Goal: Task Accomplishment & Management: Use online tool/utility

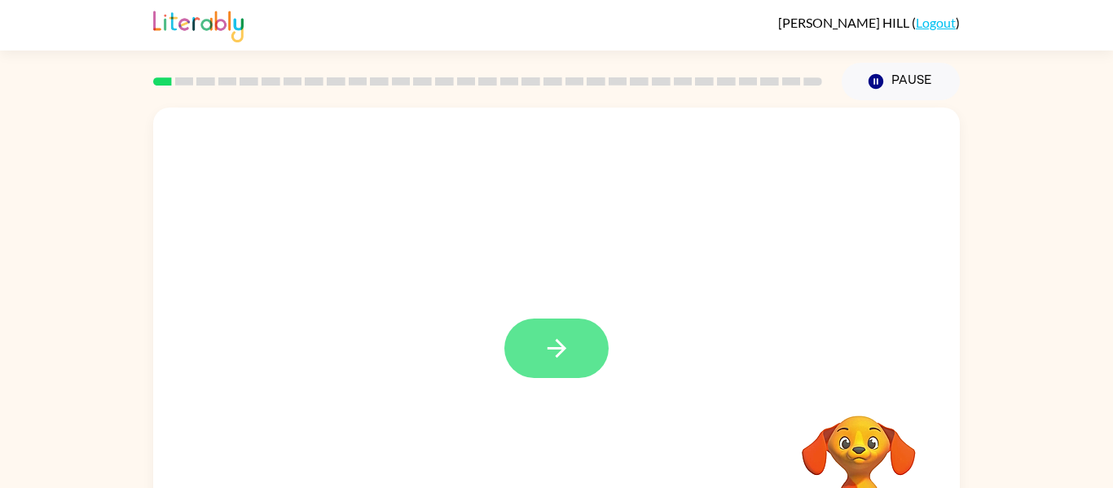
click at [532, 362] on button "button" at bounding box center [556, 348] width 104 height 59
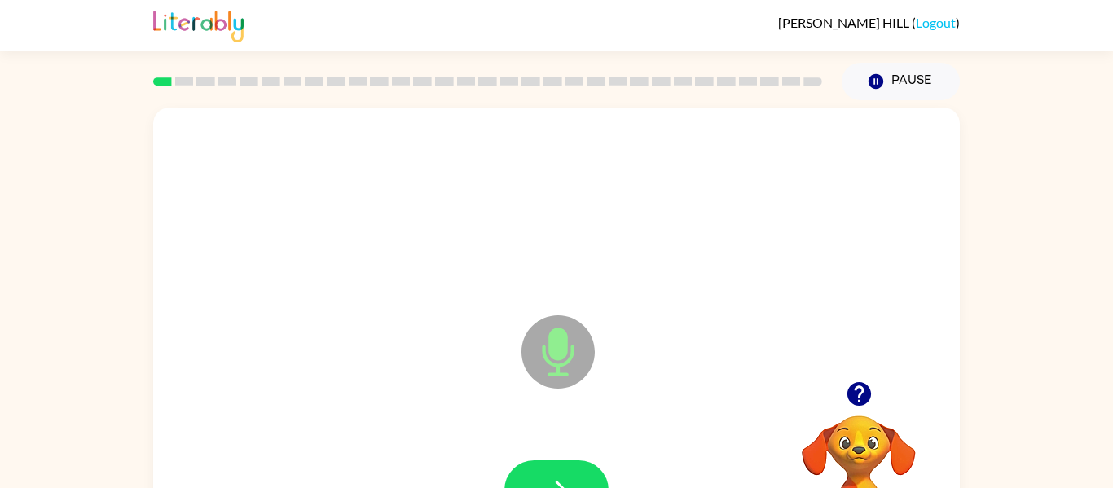
click at [582, 436] on div at bounding box center [557, 491] width 774 height 134
click at [579, 460] on div at bounding box center [556, 489] width 104 height 59
click at [568, 476] on icon "button" at bounding box center [557, 490] width 29 height 29
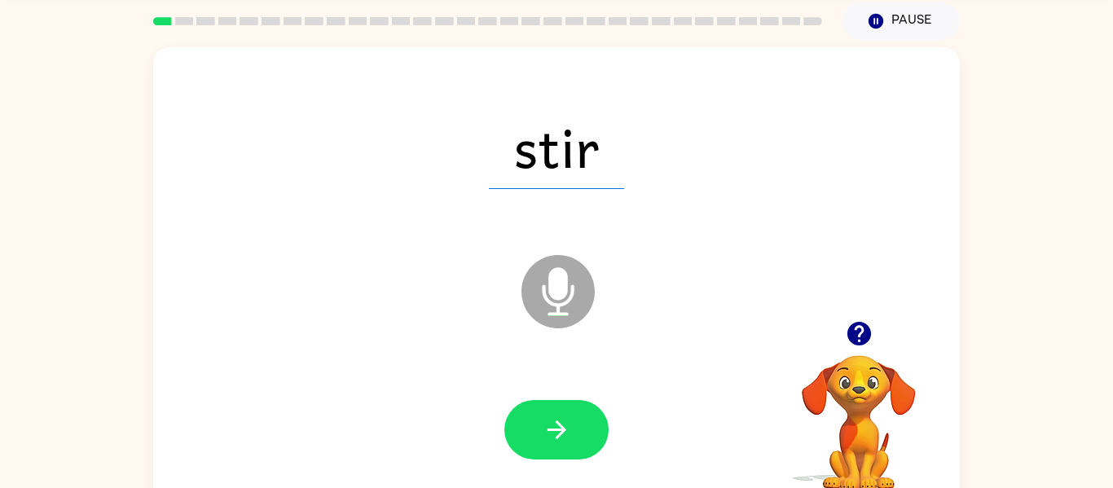
scroll to position [61, 0]
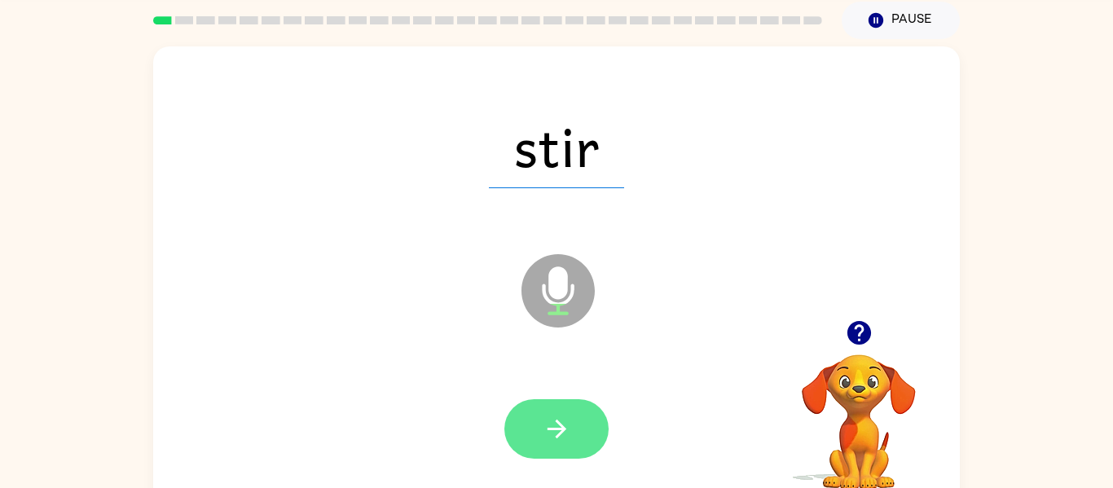
click at [579, 447] on button "button" at bounding box center [556, 428] width 104 height 59
click at [559, 443] on icon "button" at bounding box center [557, 429] width 29 height 29
click at [576, 438] on button "button" at bounding box center [556, 428] width 104 height 59
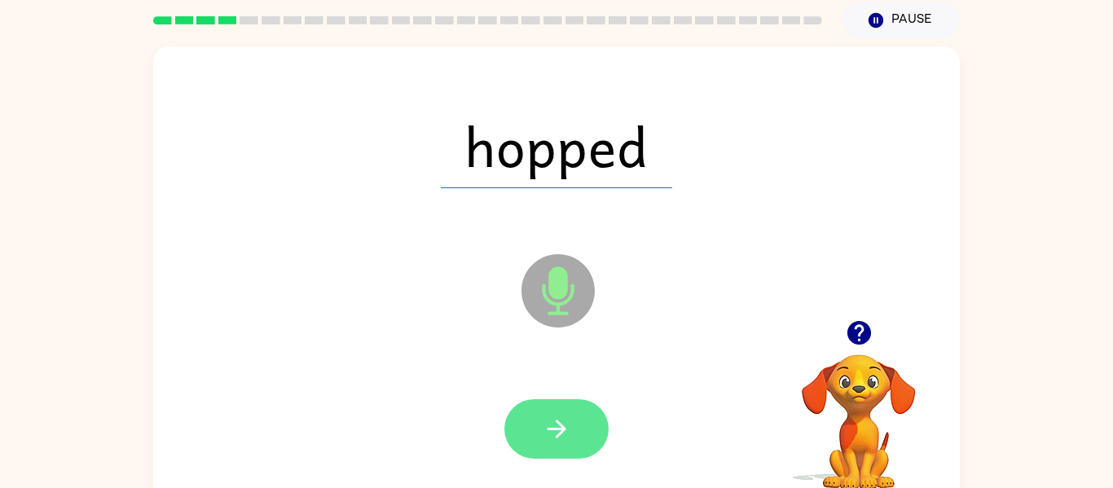
click at [565, 442] on icon "button" at bounding box center [557, 429] width 29 height 29
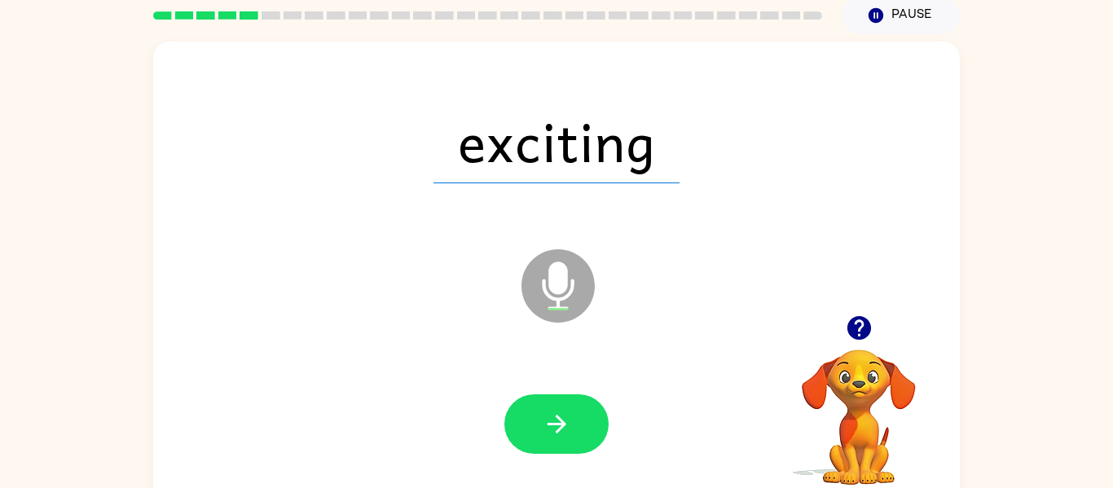
scroll to position [68, 0]
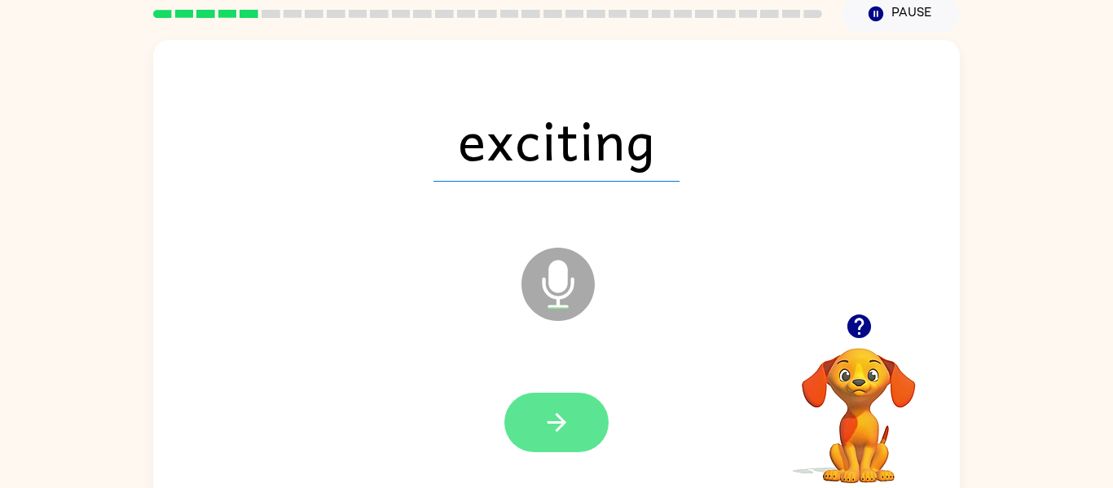
click at [563, 418] on icon "button" at bounding box center [557, 422] width 29 height 29
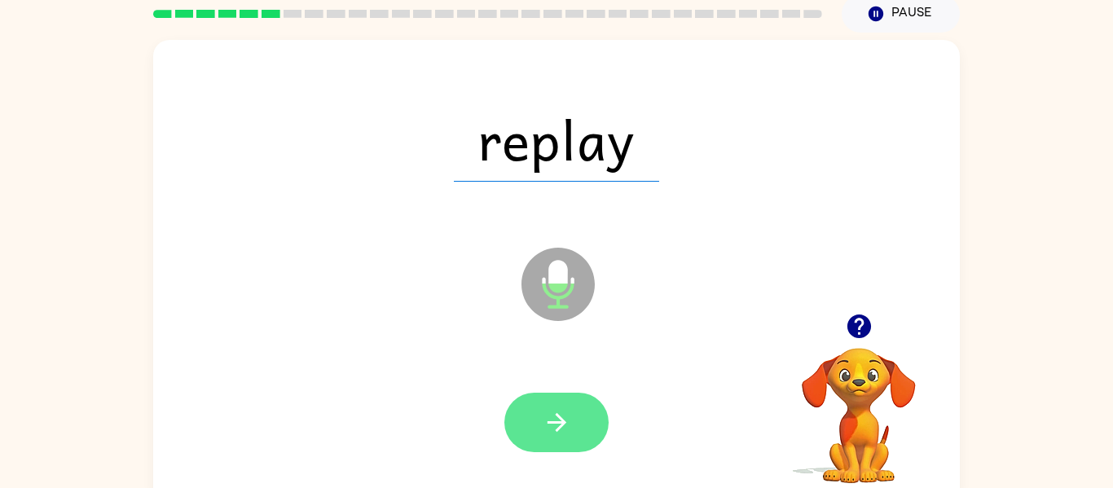
click at [574, 427] on button "button" at bounding box center [556, 422] width 104 height 59
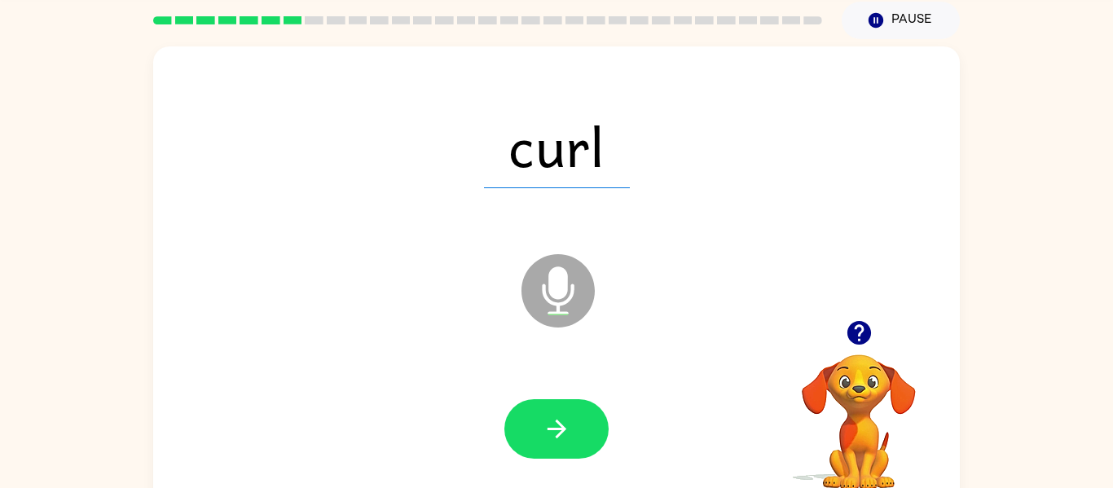
scroll to position [52, 0]
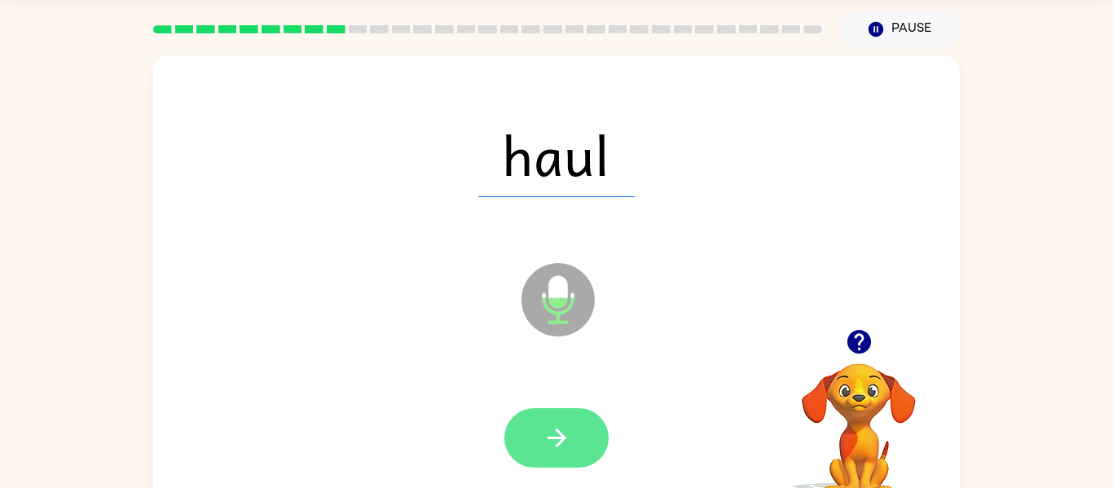
click at [531, 443] on button "button" at bounding box center [556, 437] width 104 height 59
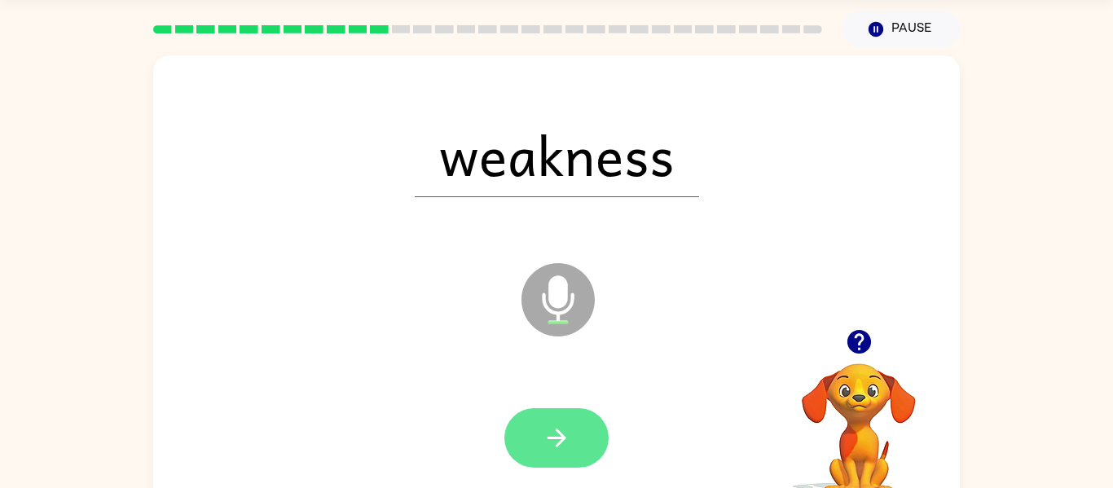
click at [557, 440] on icon "button" at bounding box center [557, 438] width 29 height 29
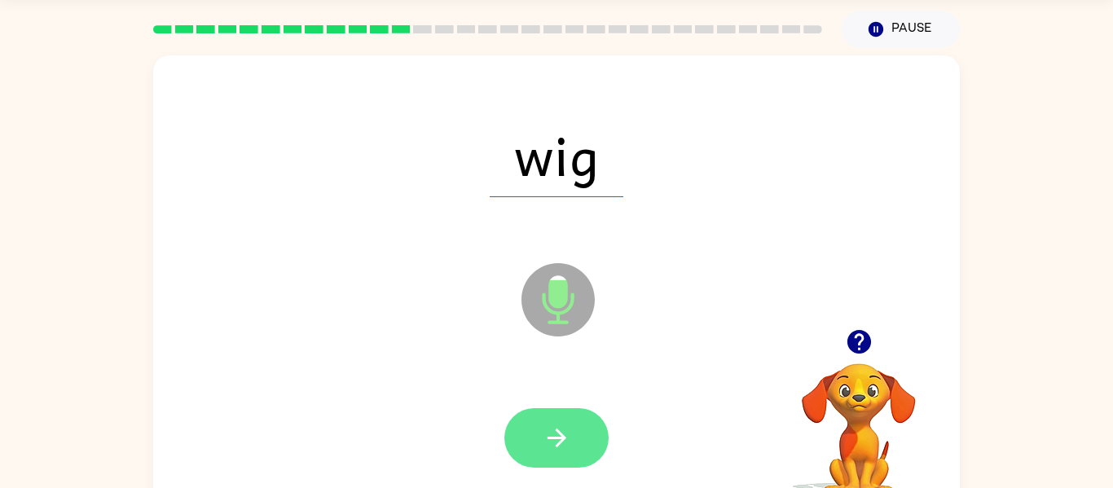
click at [556, 422] on button "button" at bounding box center [556, 437] width 104 height 59
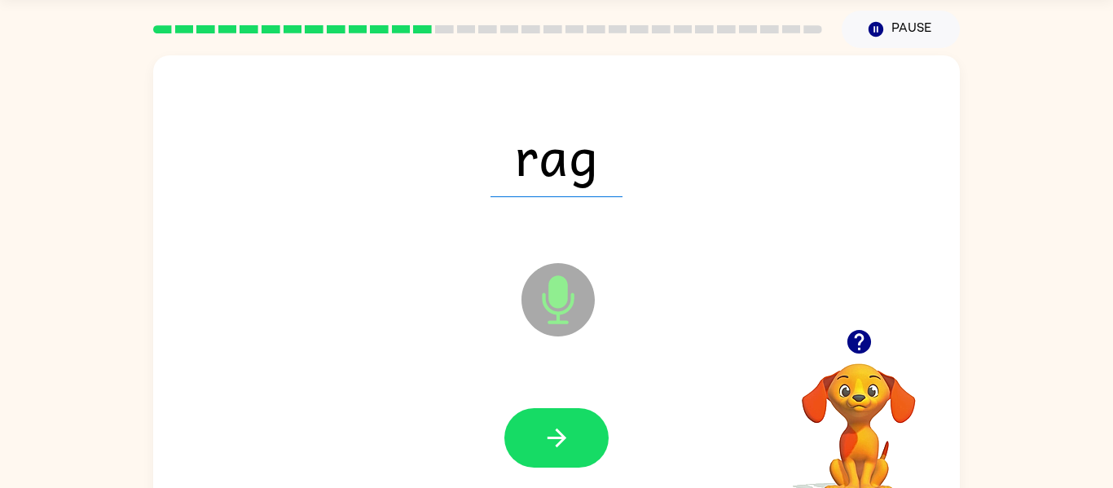
scroll to position [51, 0]
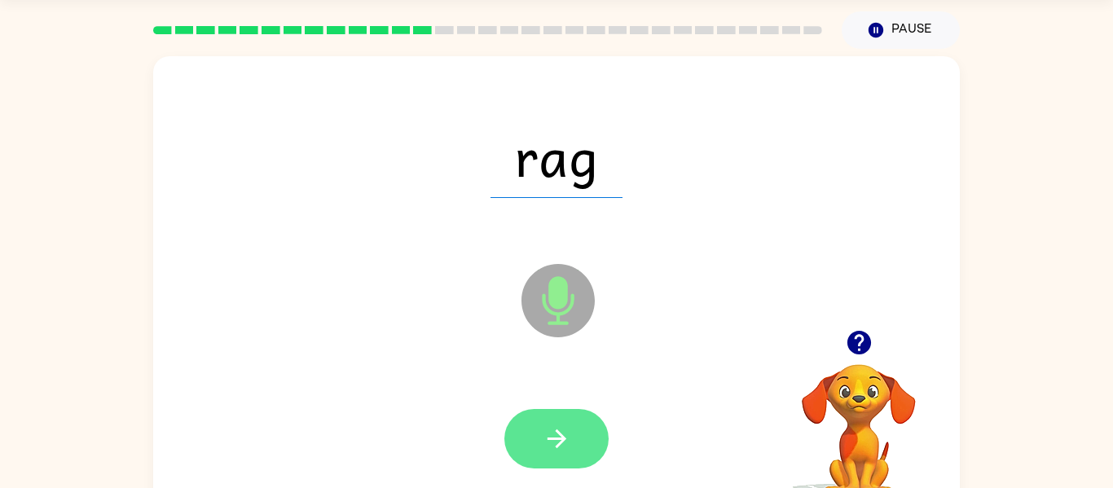
click at [561, 455] on button "button" at bounding box center [556, 438] width 104 height 59
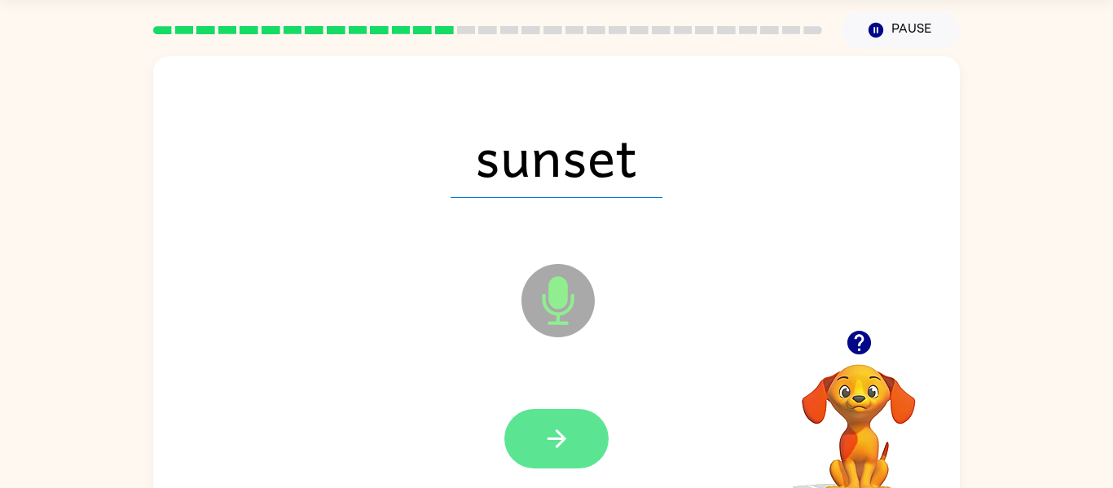
click at [561, 434] on icon "button" at bounding box center [557, 439] width 29 height 29
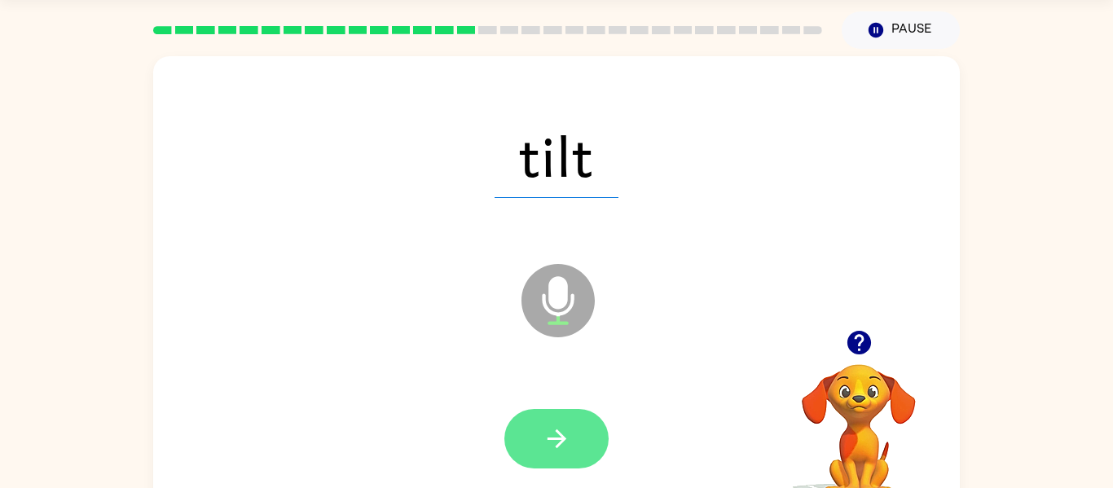
click at [566, 442] on icon "button" at bounding box center [557, 439] width 29 height 29
click at [532, 428] on button "button" at bounding box center [556, 438] width 104 height 59
click at [555, 441] on icon "button" at bounding box center [557, 439] width 29 height 29
click at [569, 413] on button "button" at bounding box center [556, 438] width 104 height 59
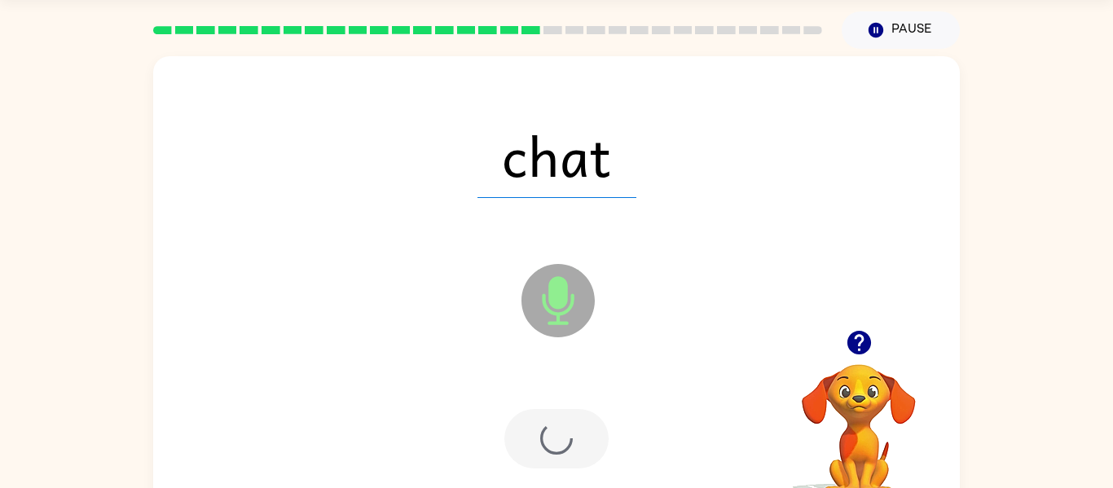
click at [572, 431] on div at bounding box center [556, 438] width 104 height 59
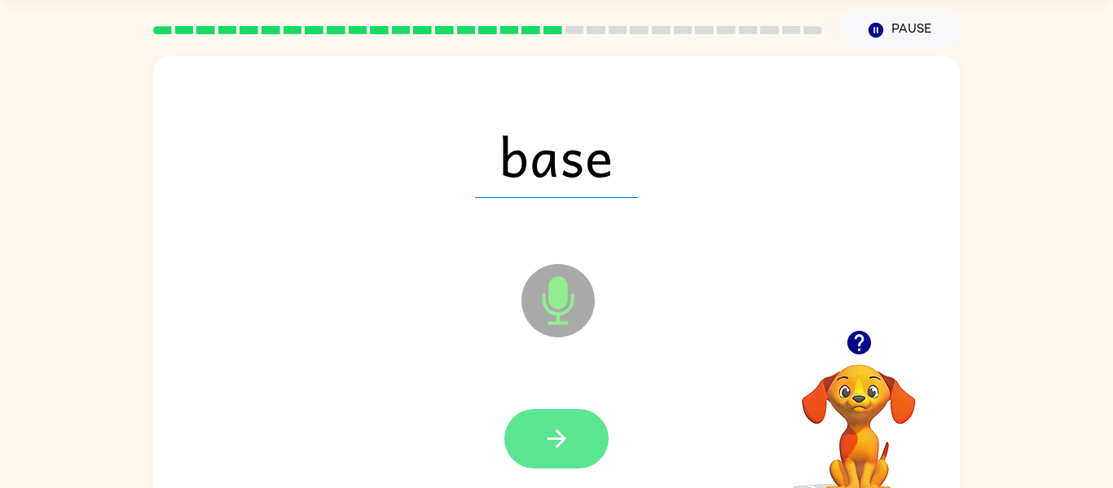
click at [557, 456] on button "button" at bounding box center [556, 438] width 104 height 59
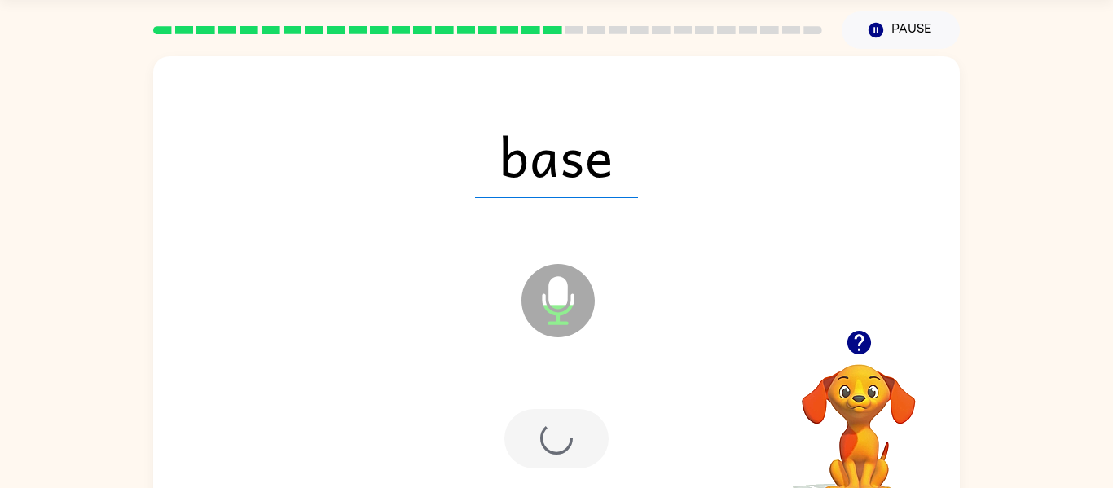
click at [569, 425] on div at bounding box center [556, 438] width 104 height 59
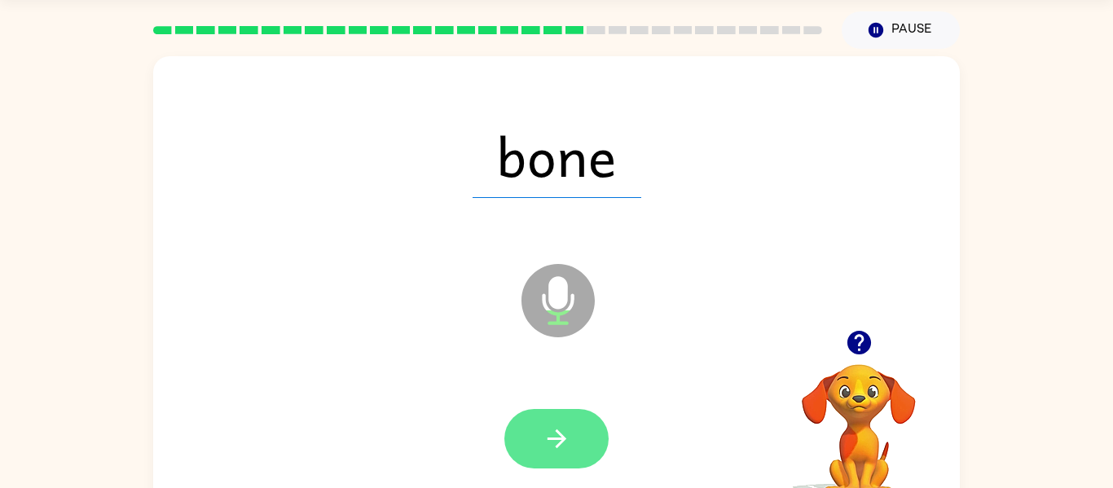
click at [543, 452] on icon "button" at bounding box center [557, 439] width 29 height 29
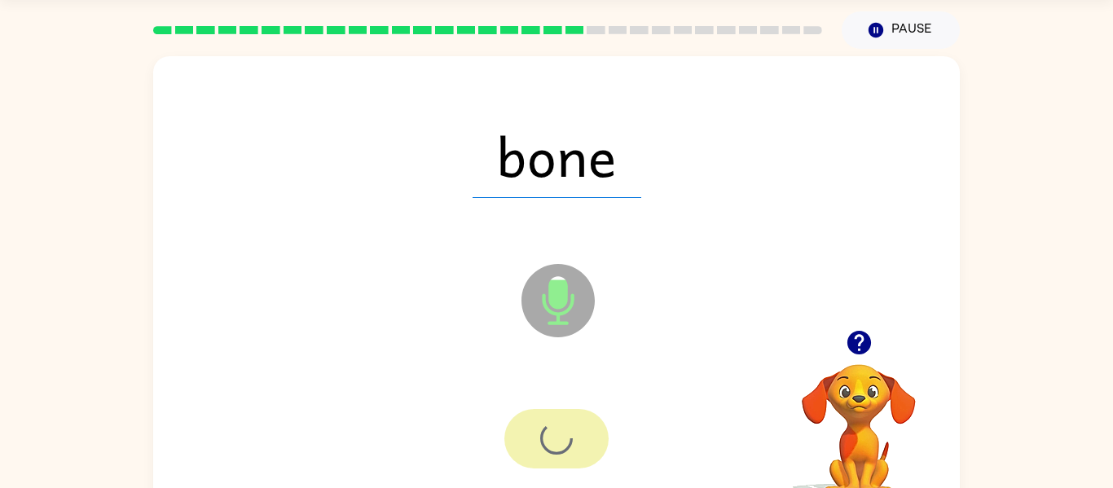
click at [572, 417] on div at bounding box center [556, 438] width 104 height 59
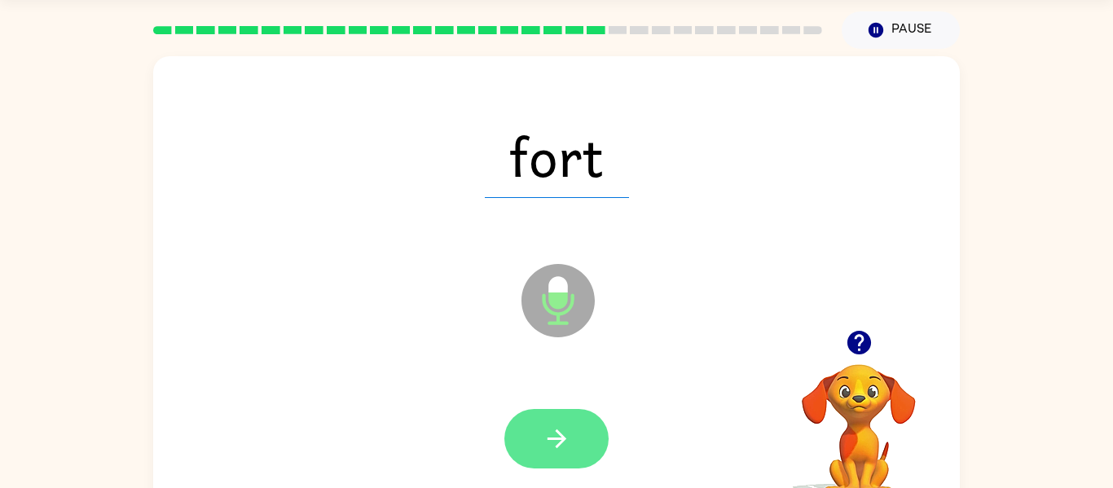
click at [556, 423] on button "button" at bounding box center [556, 438] width 104 height 59
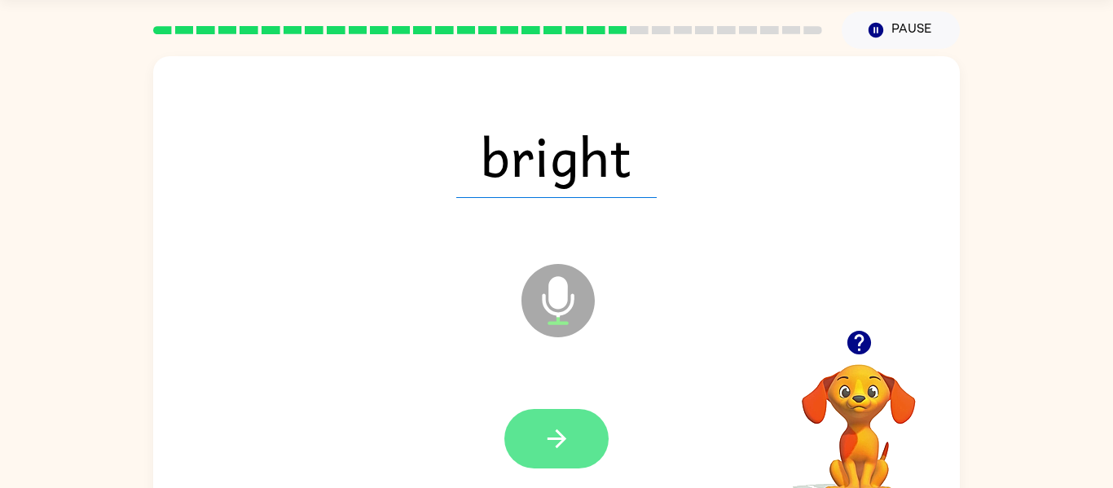
click at [560, 443] on icon "button" at bounding box center [556, 438] width 19 height 19
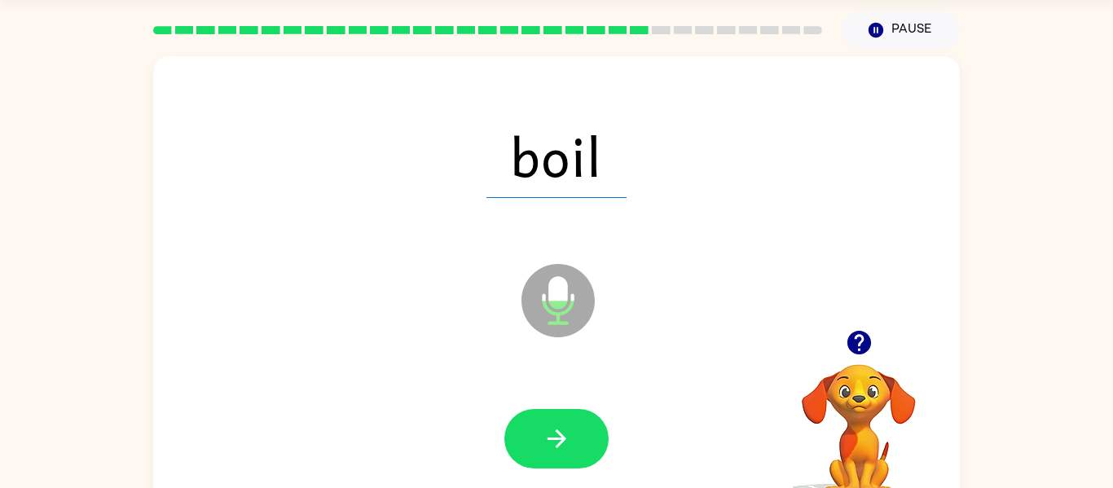
click at [557, 395] on div at bounding box center [557, 439] width 774 height 134
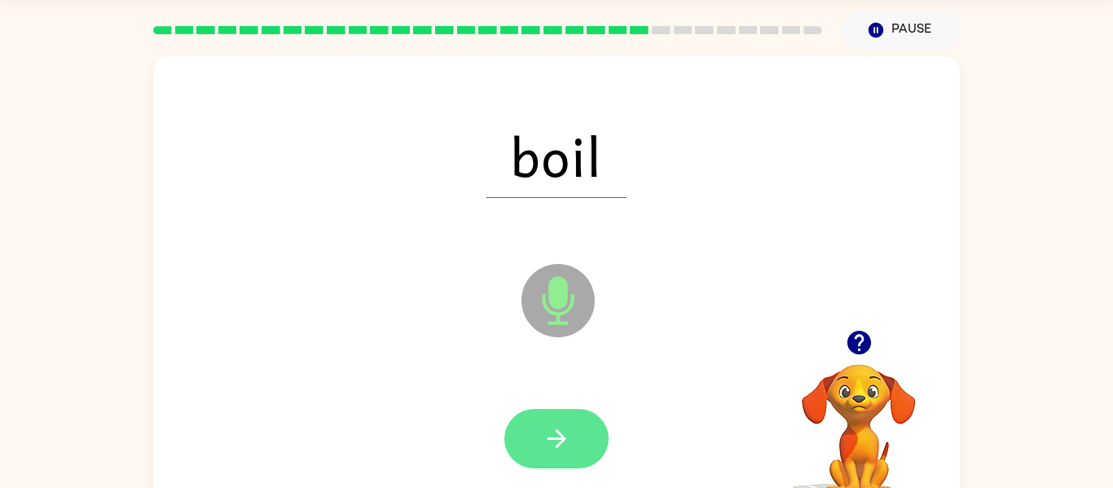
click at [564, 435] on icon "button" at bounding box center [557, 439] width 29 height 29
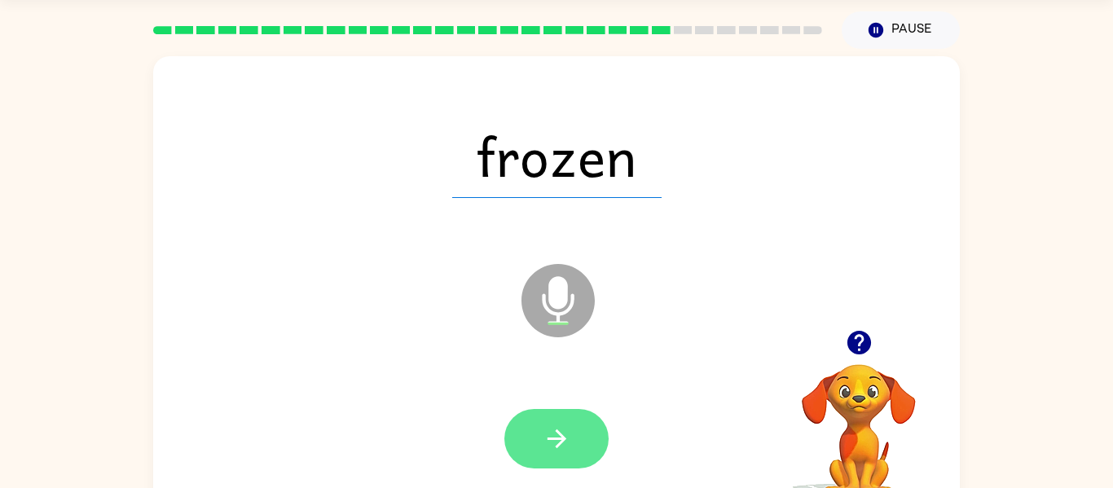
click at [553, 429] on icon "button" at bounding box center [557, 439] width 29 height 29
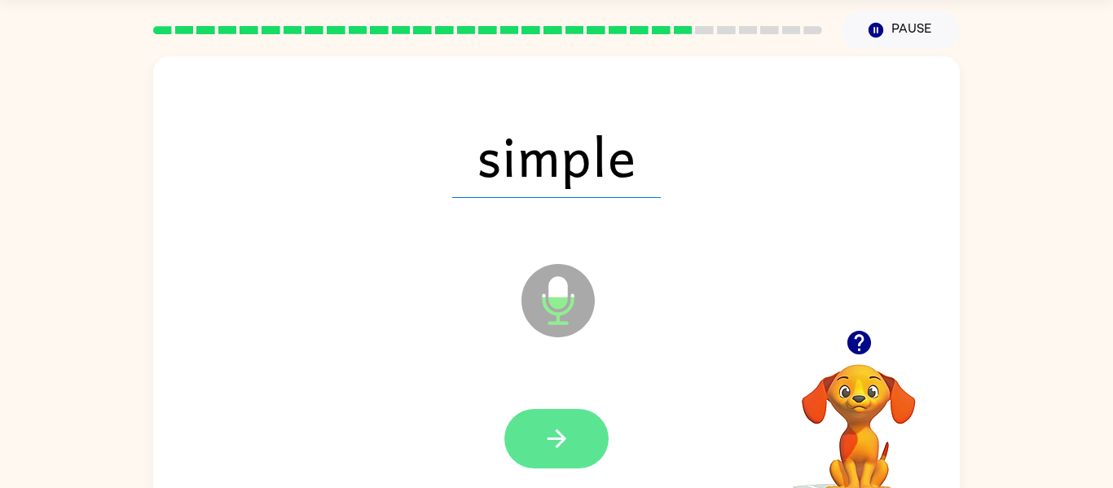
click at [551, 436] on icon "button" at bounding box center [557, 439] width 29 height 29
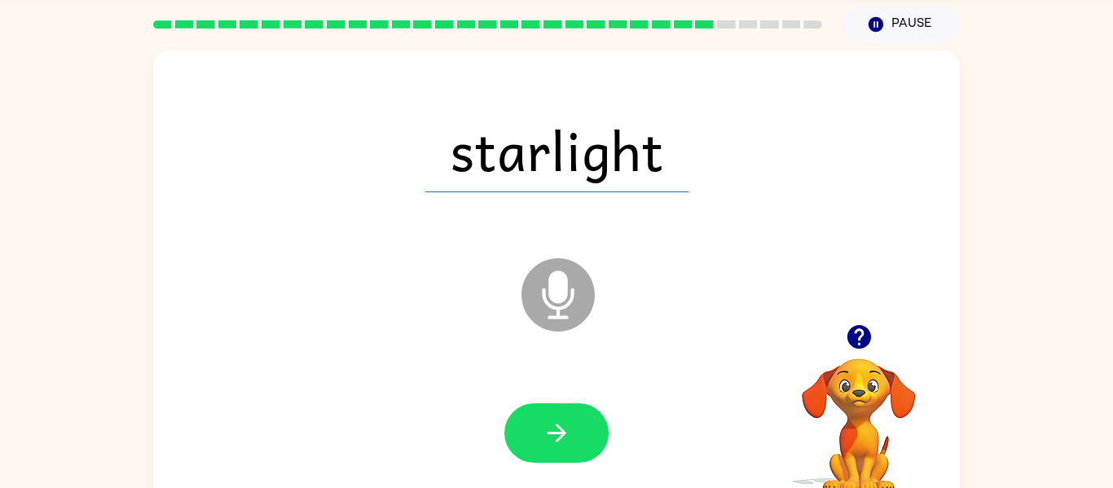
scroll to position [58, 0]
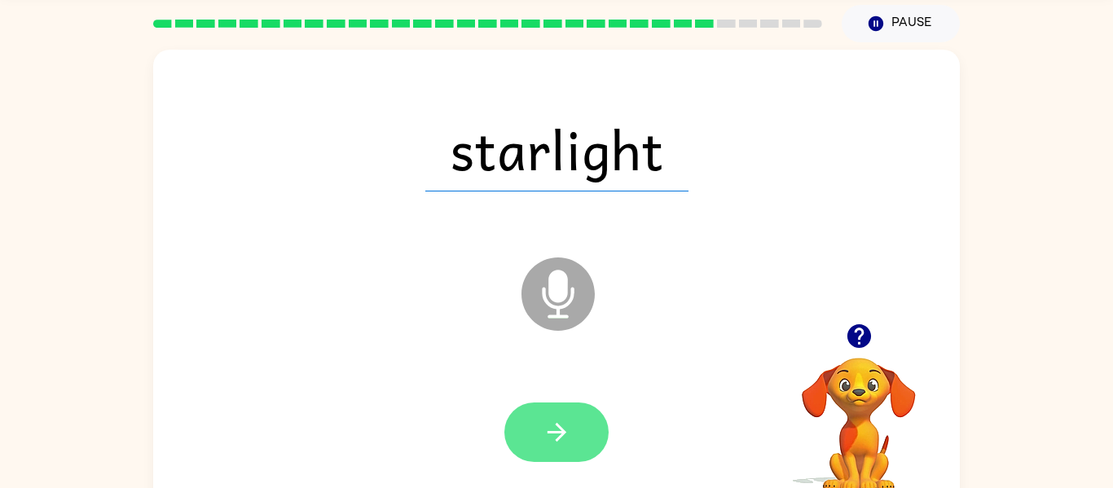
click at [539, 429] on button "button" at bounding box center [556, 432] width 104 height 59
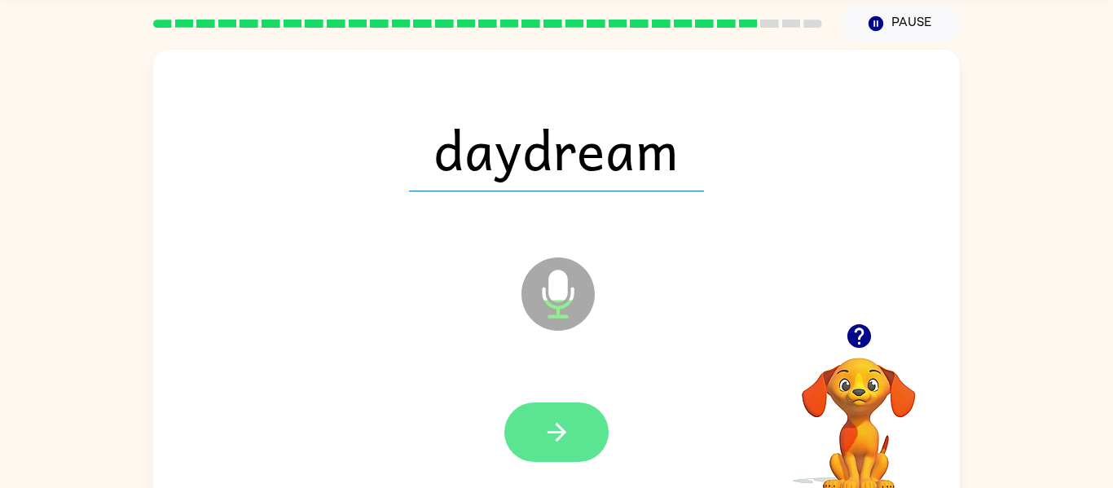
click at [509, 425] on button "button" at bounding box center [556, 432] width 104 height 59
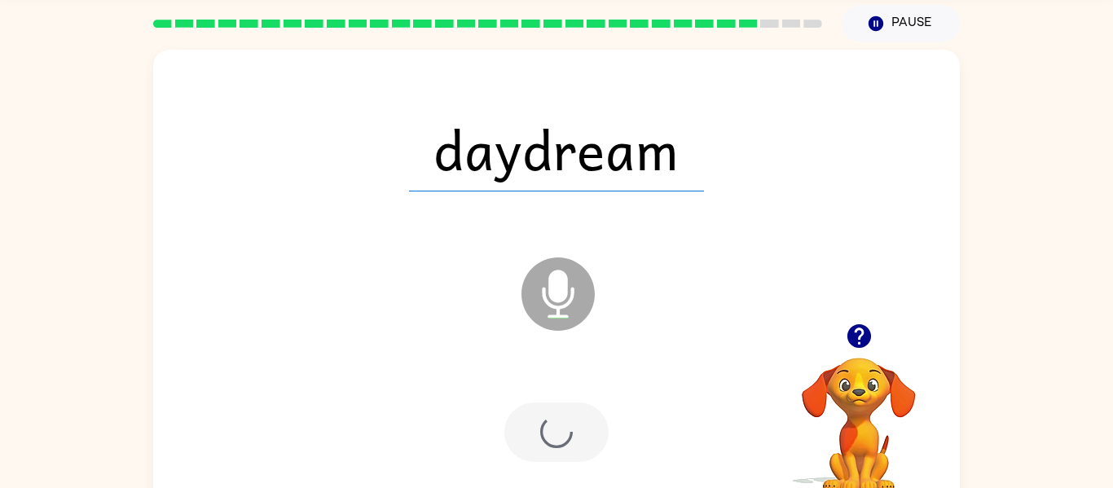
click at [531, 409] on div at bounding box center [556, 432] width 104 height 59
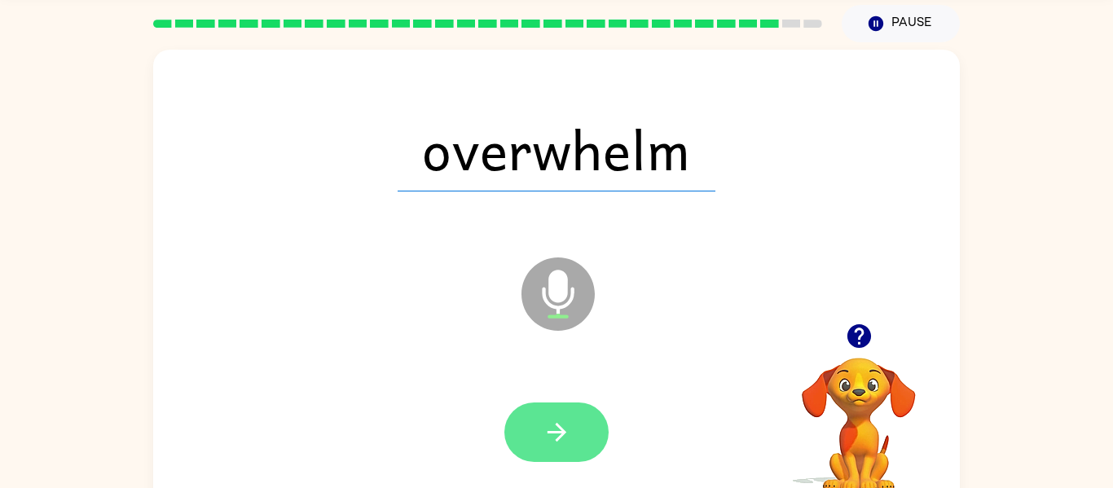
click at [576, 427] on button "button" at bounding box center [556, 432] width 104 height 59
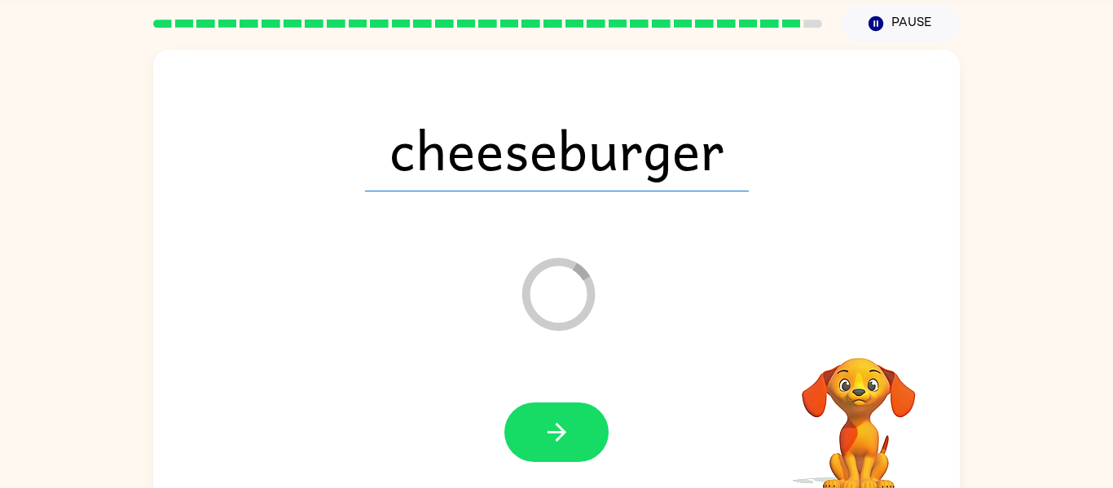
scroll to position [43, 0]
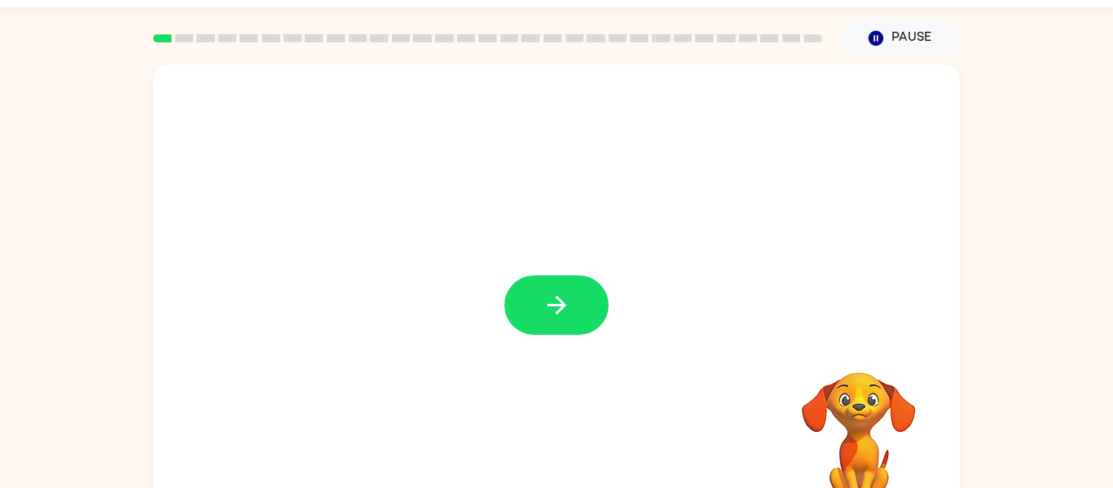
scroll to position [45, 0]
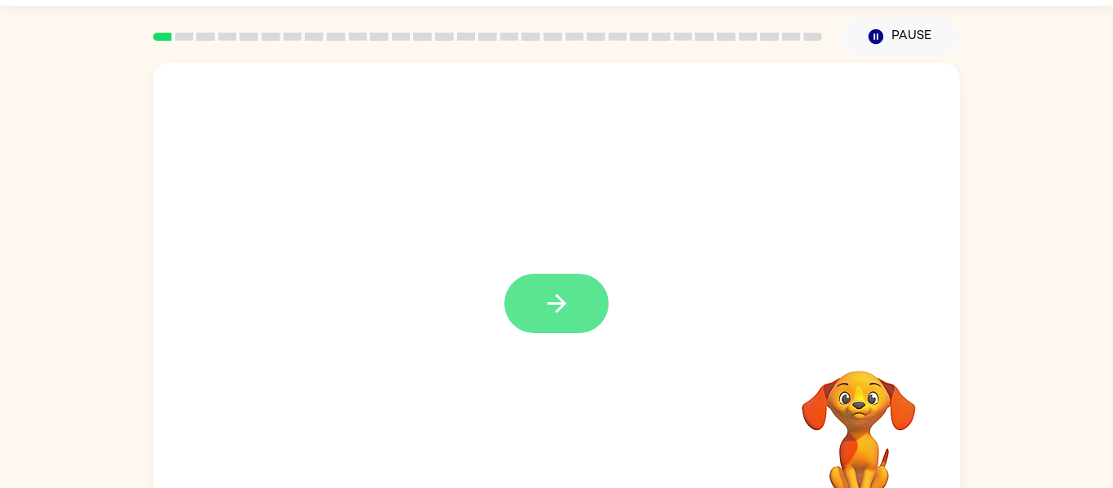
click at [569, 328] on button "button" at bounding box center [556, 303] width 104 height 59
click at [569, 317] on div at bounding box center [556, 295] width 807 height 465
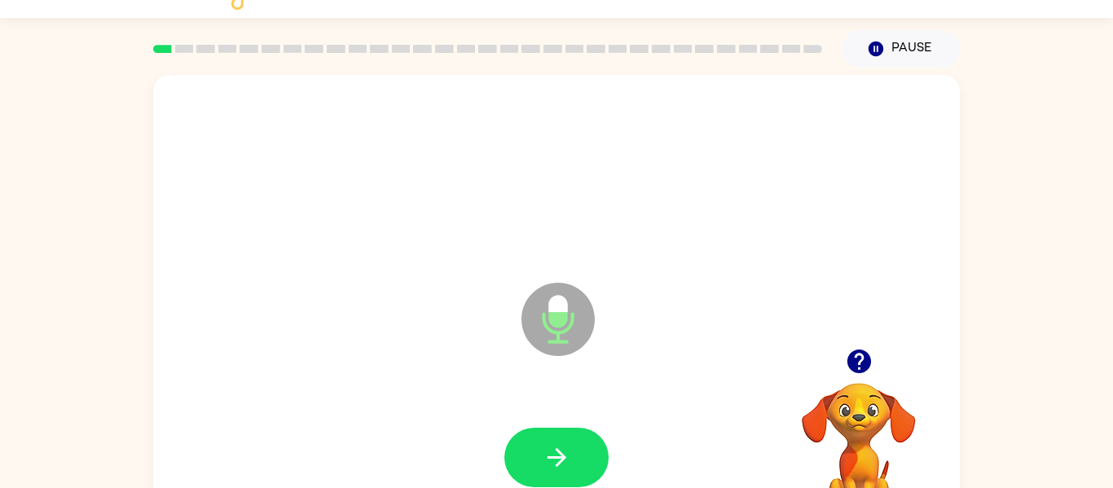
scroll to position [23, 0]
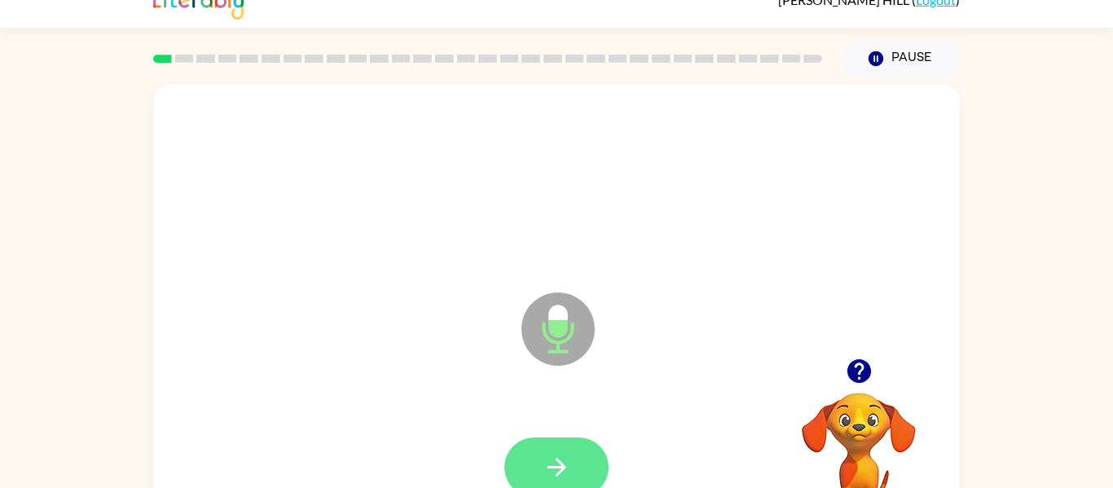
click at [579, 459] on button "button" at bounding box center [556, 467] width 104 height 59
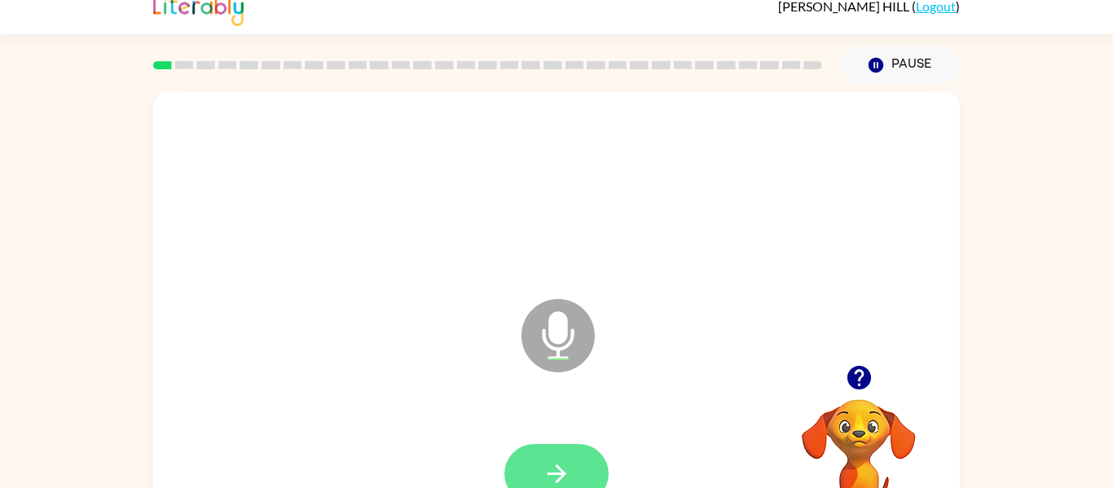
click at [576, 449] on button "button" at bounding box center [556, 473] width 104 height 59
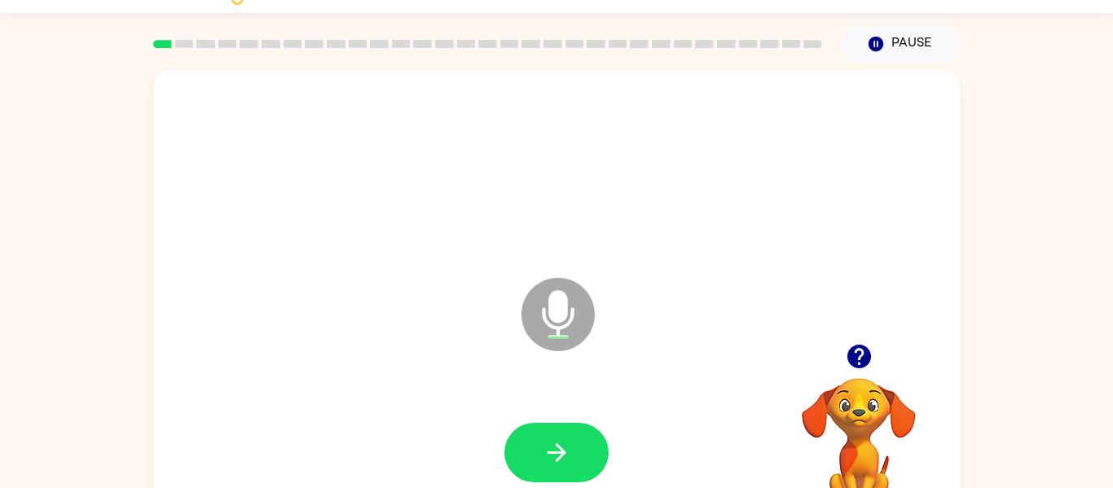
scroll to position [38, 0]
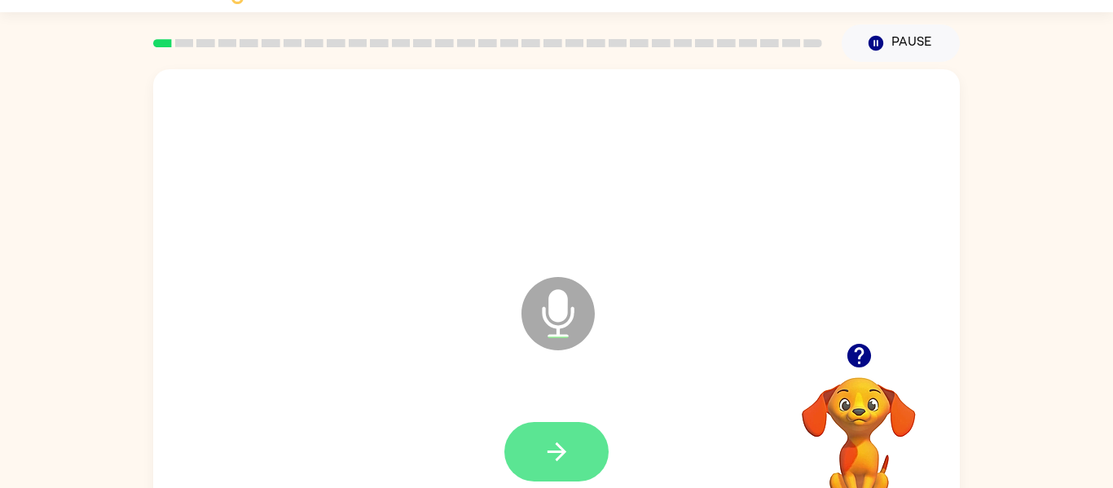
click at [552, 455] on icon "button" at bounding box center [557, 452] width 29 height 29
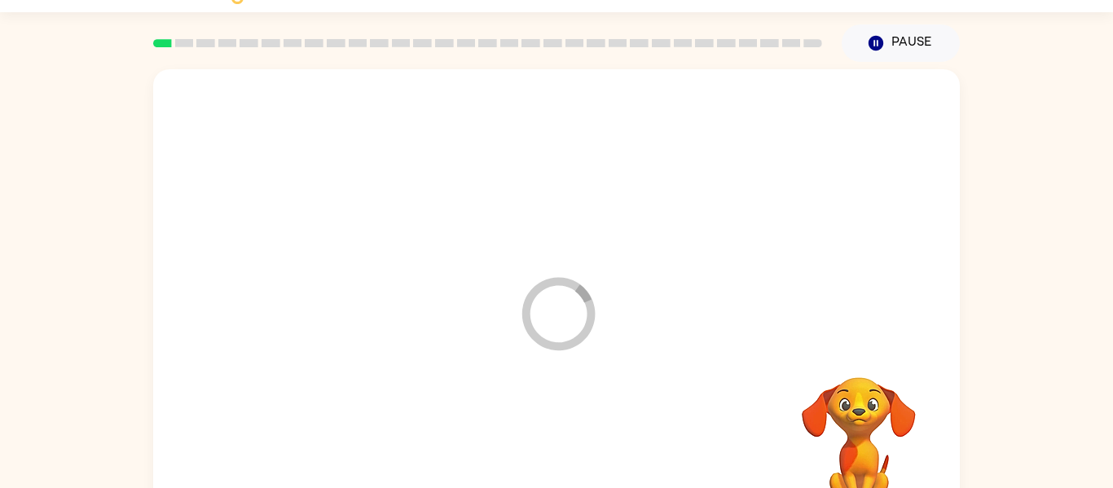
click at [579, 427] on div at bounding box center [557, 452] width 774 height 134
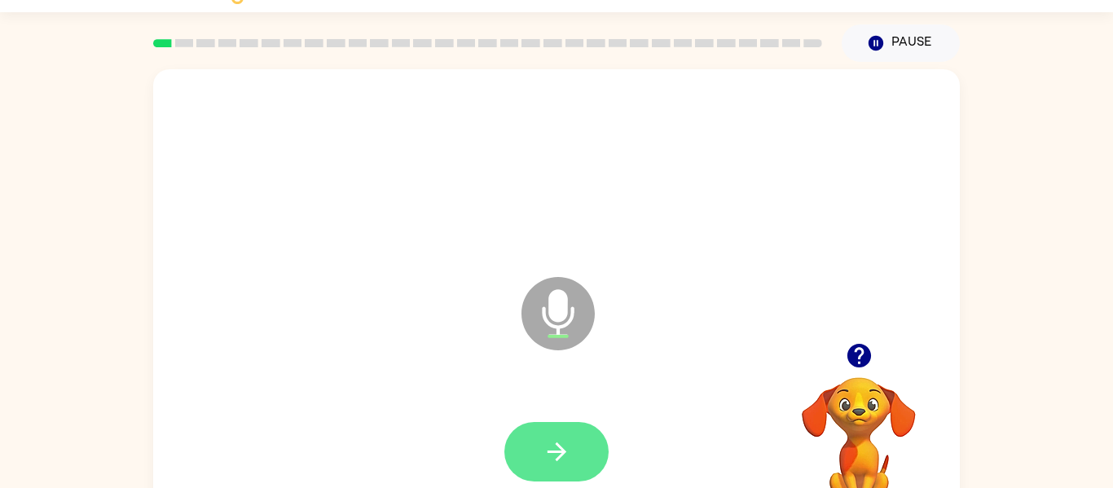
click at [602, 443] on button "button" at bounding box center [556, 451] width 104 height 59
click at [560, 451] on icon "button" at bounding box center [556, 452] width 19 height 19
click at [591, 443] on button "button" at bounding box center [556, 451] width 104 height 59
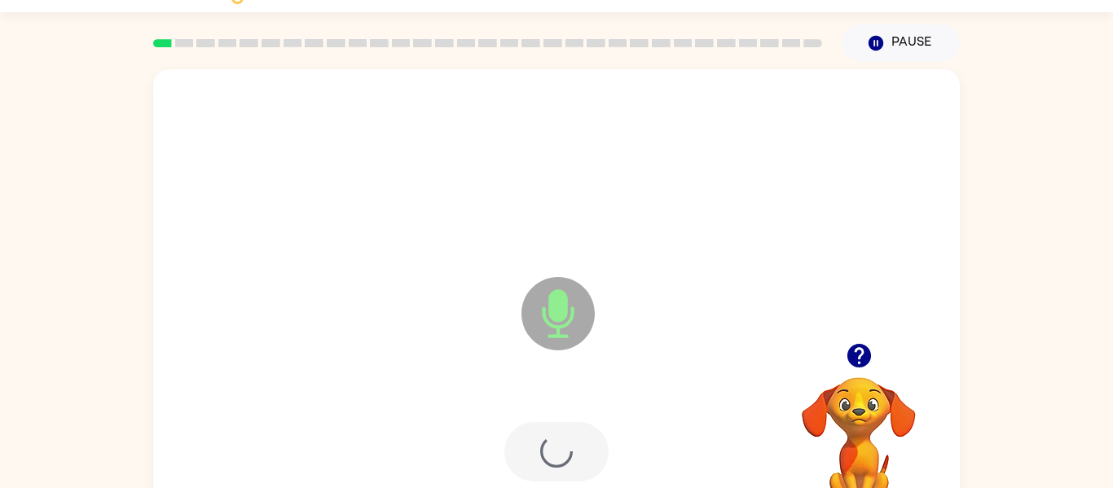
click at [591, 440] on div at bounding box center [556, 451] width 104 height 59
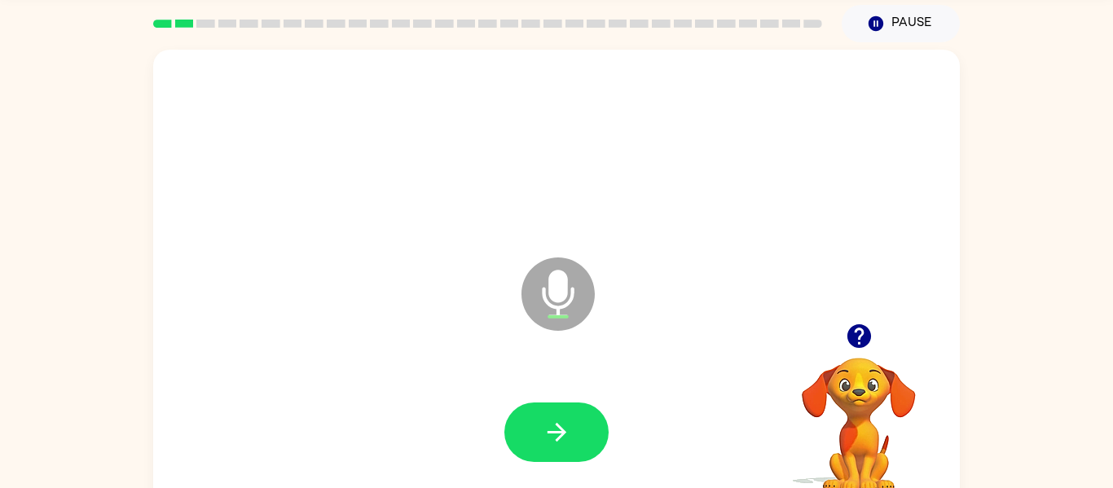
scroll to position [61, 0]
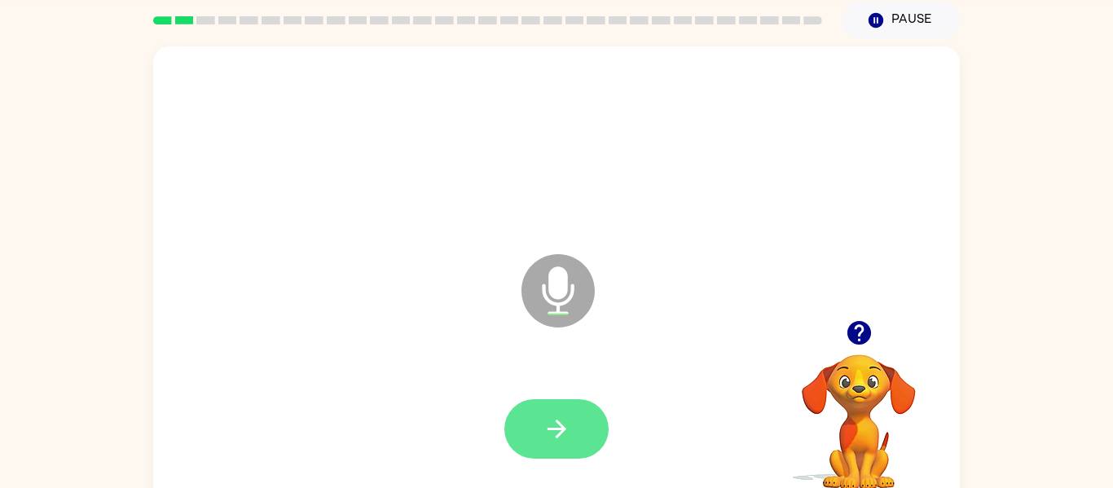
click at [575, 440] on button "button" at bounding box center [556, 428] width 104 height 59
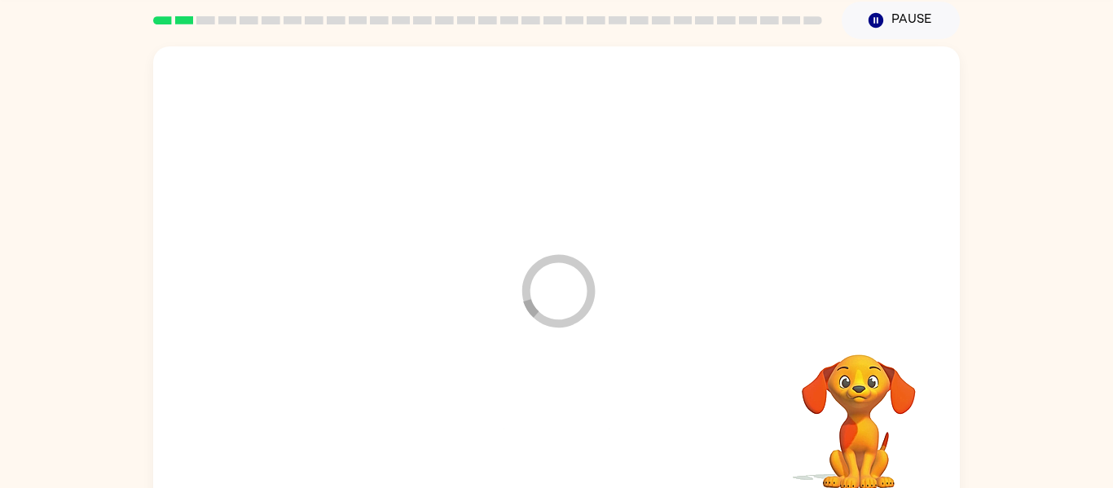
click at [571, 439] on div at bounding box center [557, 430] width 774 height 134
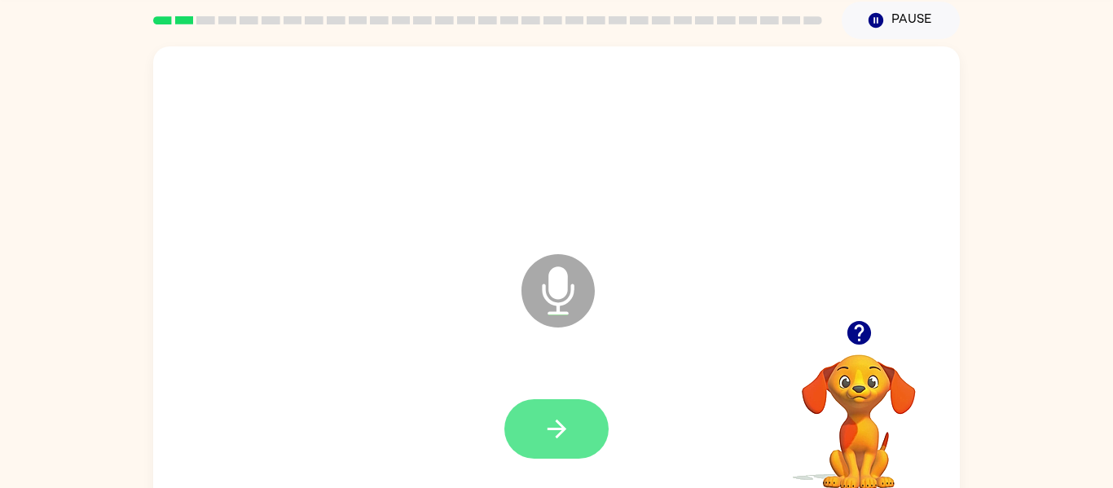
click at [578, 416] on button "button" at bounding box center [556, 428] width 104 height 59
click at [583, 421] on button "button" at bounding box center [556, 428] width 104 height 59
click at [539, 422] on button "button" at bounding box center [556, 428] width 104 height 59
click at [563, 425] on icon "button" at bounding box center [557, 429] width 29 height 29
click at [587, 418] on button "button" at bounding box center [556, 428] width 104 height 59
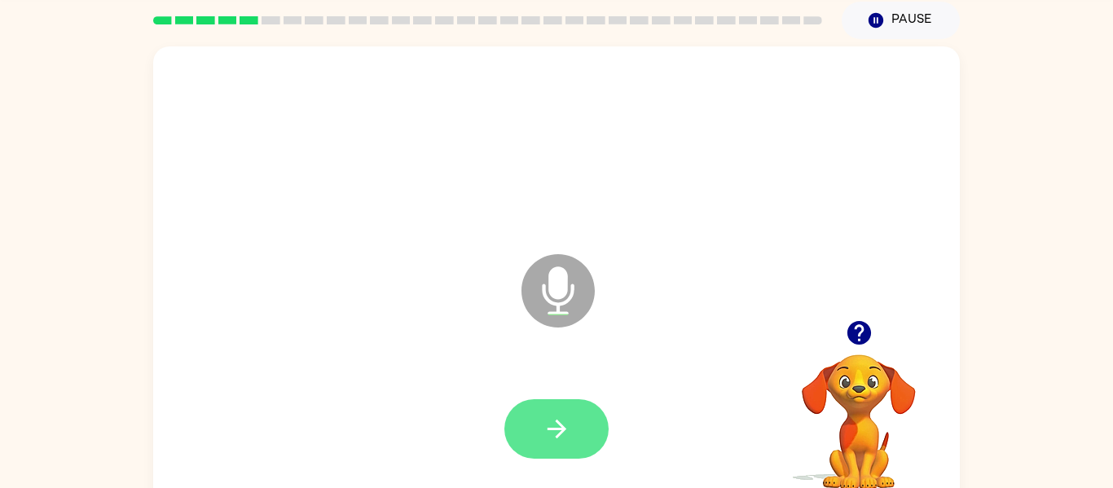
click at [578, 421] on button "button" at bounding box center [556, 428] width 104 height 59
click at [540, 441] on button "button" at bounding box center [556, 428] width 104 height 59
click at [583, 416] on button "button" at bounding box center [556, 428] width 104 height 59
